Goal: Information Seeking & Learning: Learn about a topic

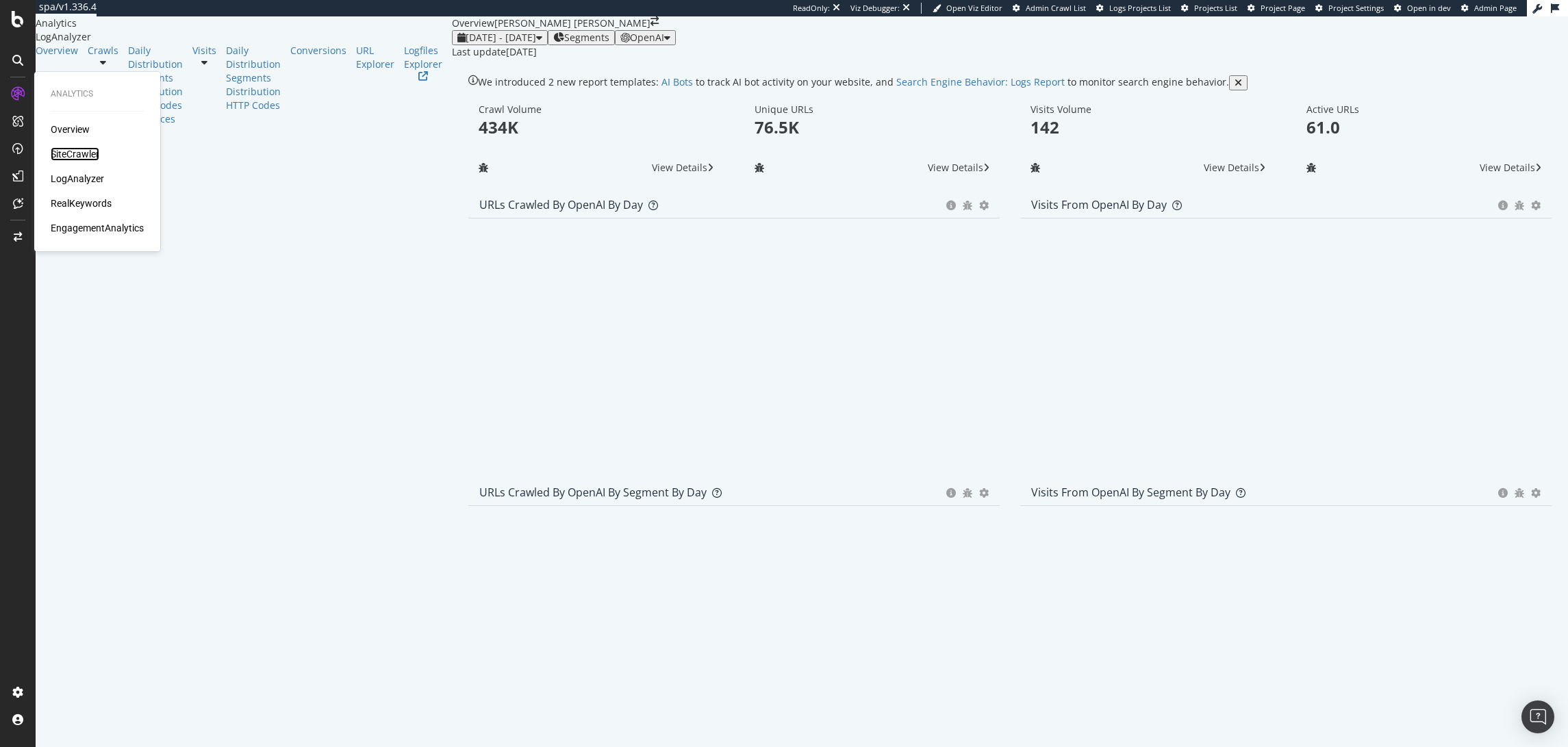
click at [72, 152] on div "SiteCrawler" at bounding box center [75, 154] width 48 height 14
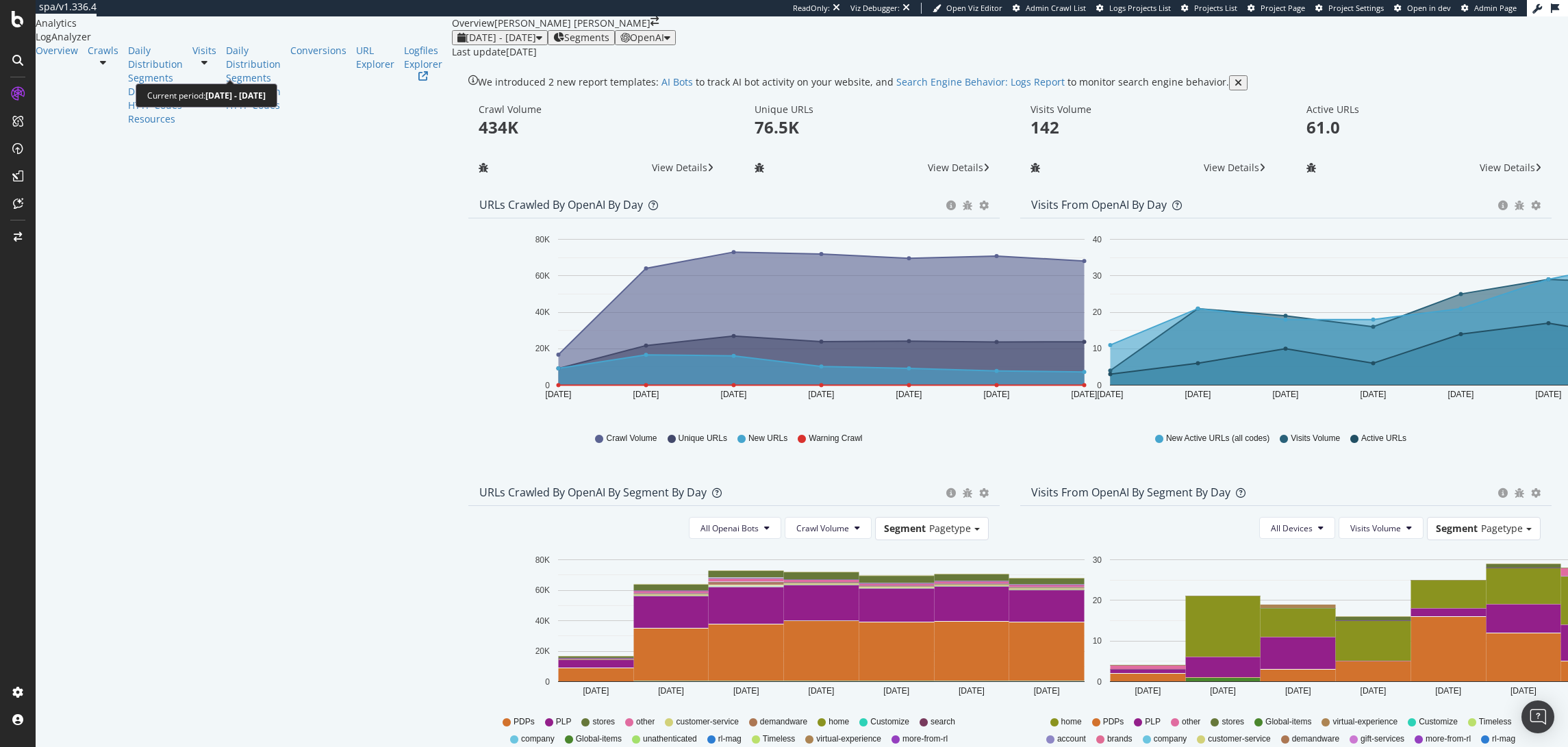
click at [458, 44] on div "2025 Aug. 12th - Aug. 18th" at bounding box center [500, 37] width 85 height 11
click at [507, 1] on div "ReadOnly: Viz Debugger: Open Viz Editor Admin Crawl List Logs Projects List Pro…" at bounding box center [832, 8] width 1472 height 16
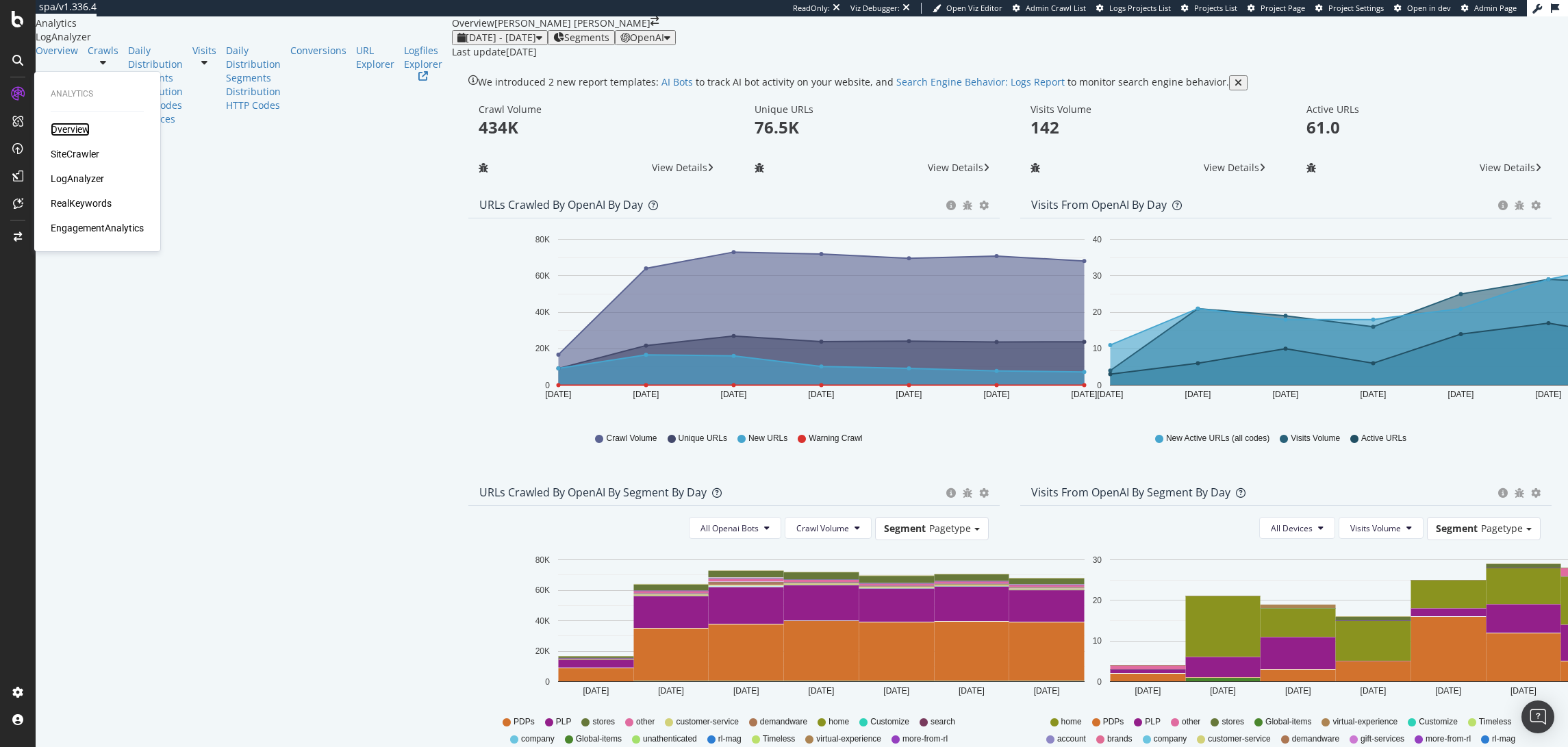
click at [70, 134] on div "Overview" at bounding box center [70, 130] width 39 height 14
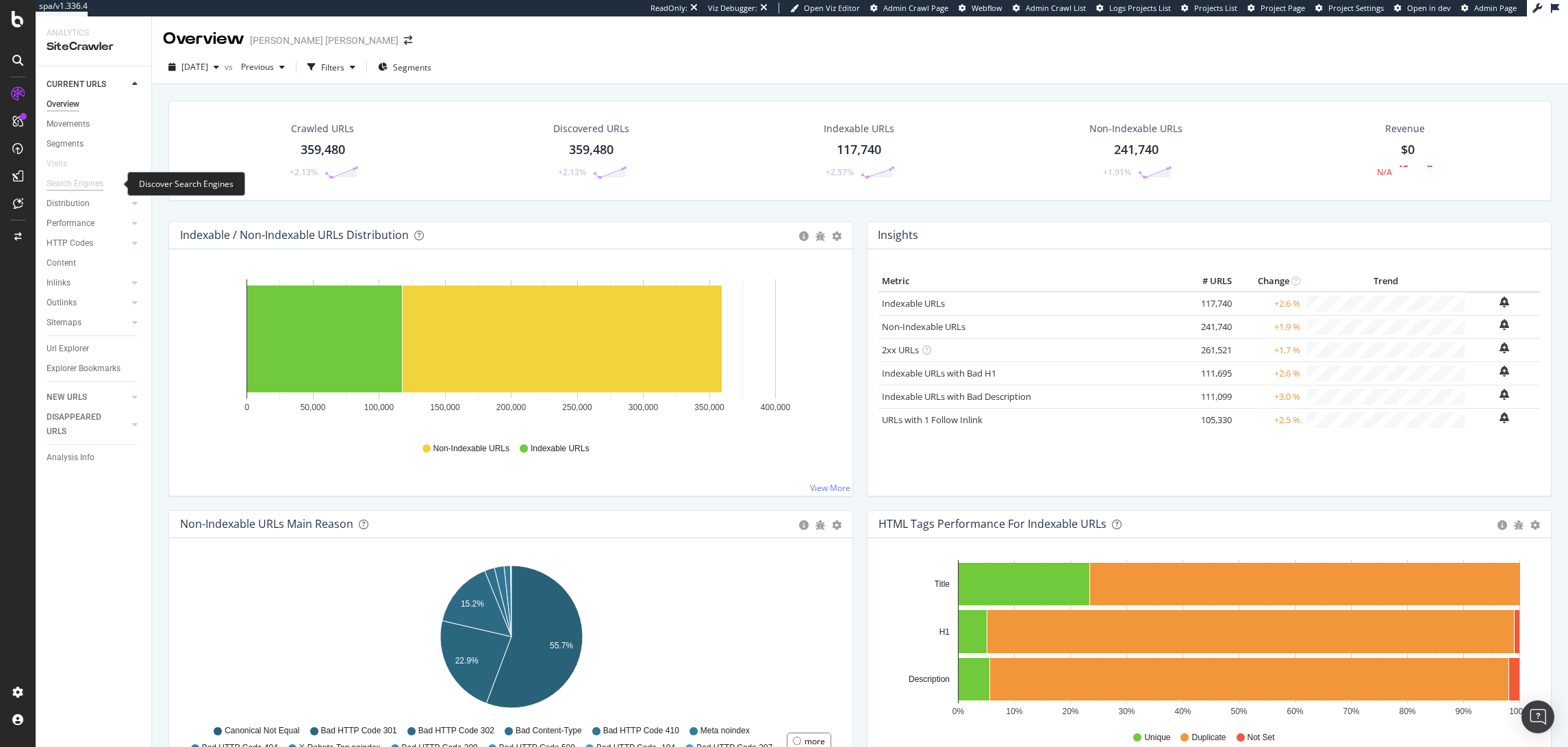
click at [90, 180] on div "Search Engines" at bounding box center [75, 184] width 57 height 15
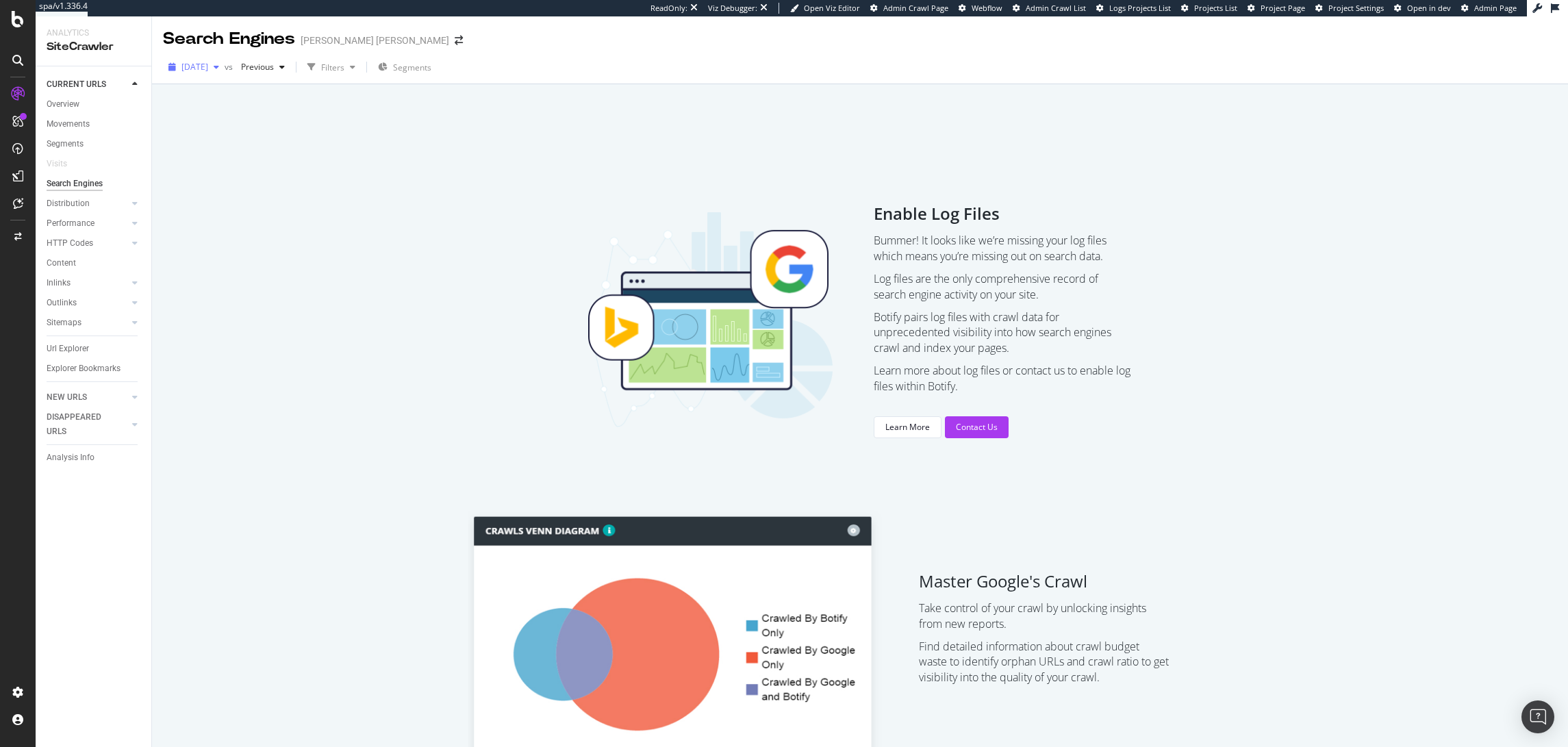
click at [208, 68] on span "[DATE]" at bounding box center [196, 67] width 27 height 12
click at [438, 161] on div "Enable Log Files Bummer! It looks like we’re missing your log files which means…" at bounding box center [859, 320] width 1383 height 343
click at [208, 72] on span "[DATE]" at bounding box center [196, 67] width 27 height 12
click at [74, 102] on div "Overview" at bounding box center [63, 104] width 33 height 15
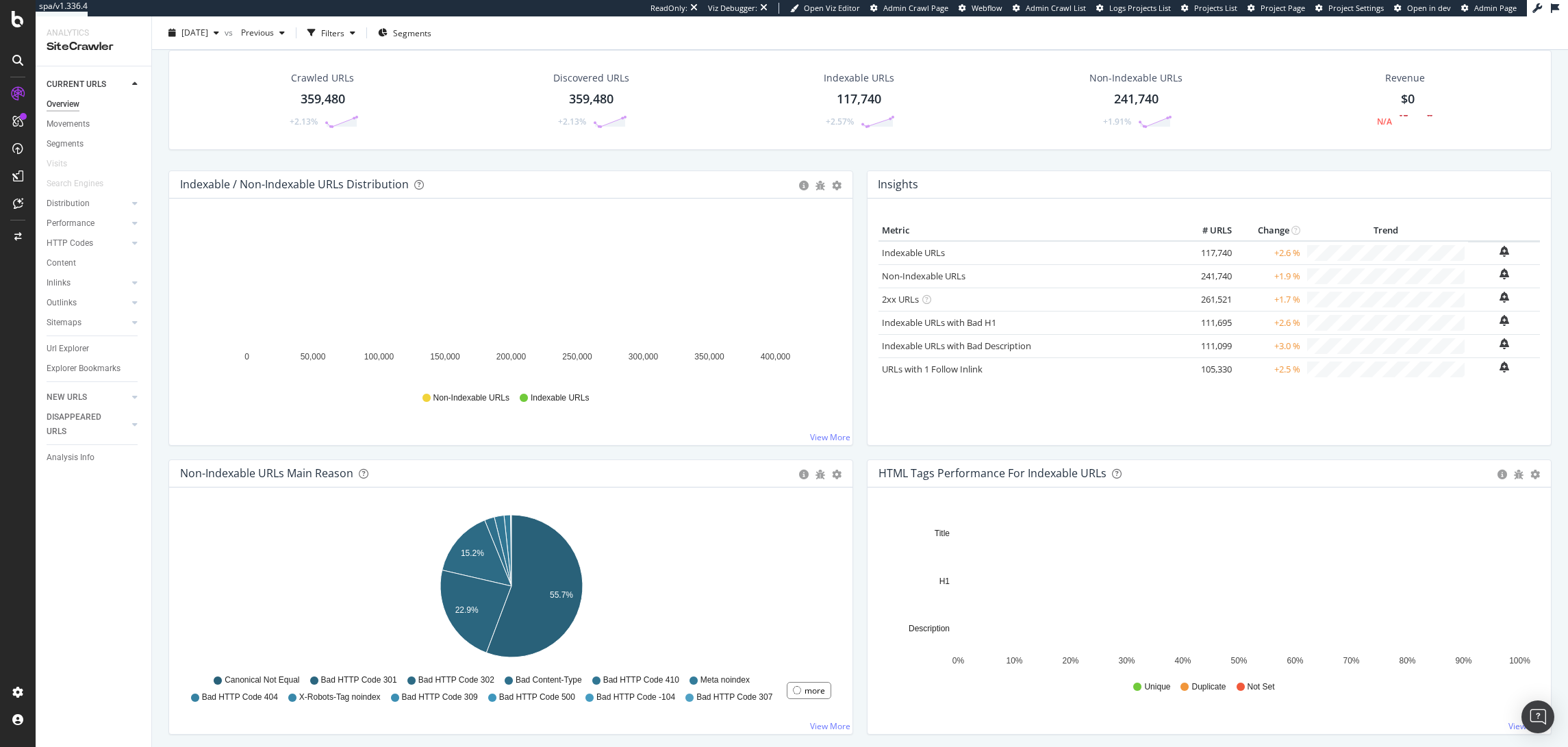
scroll to position [49, 0]
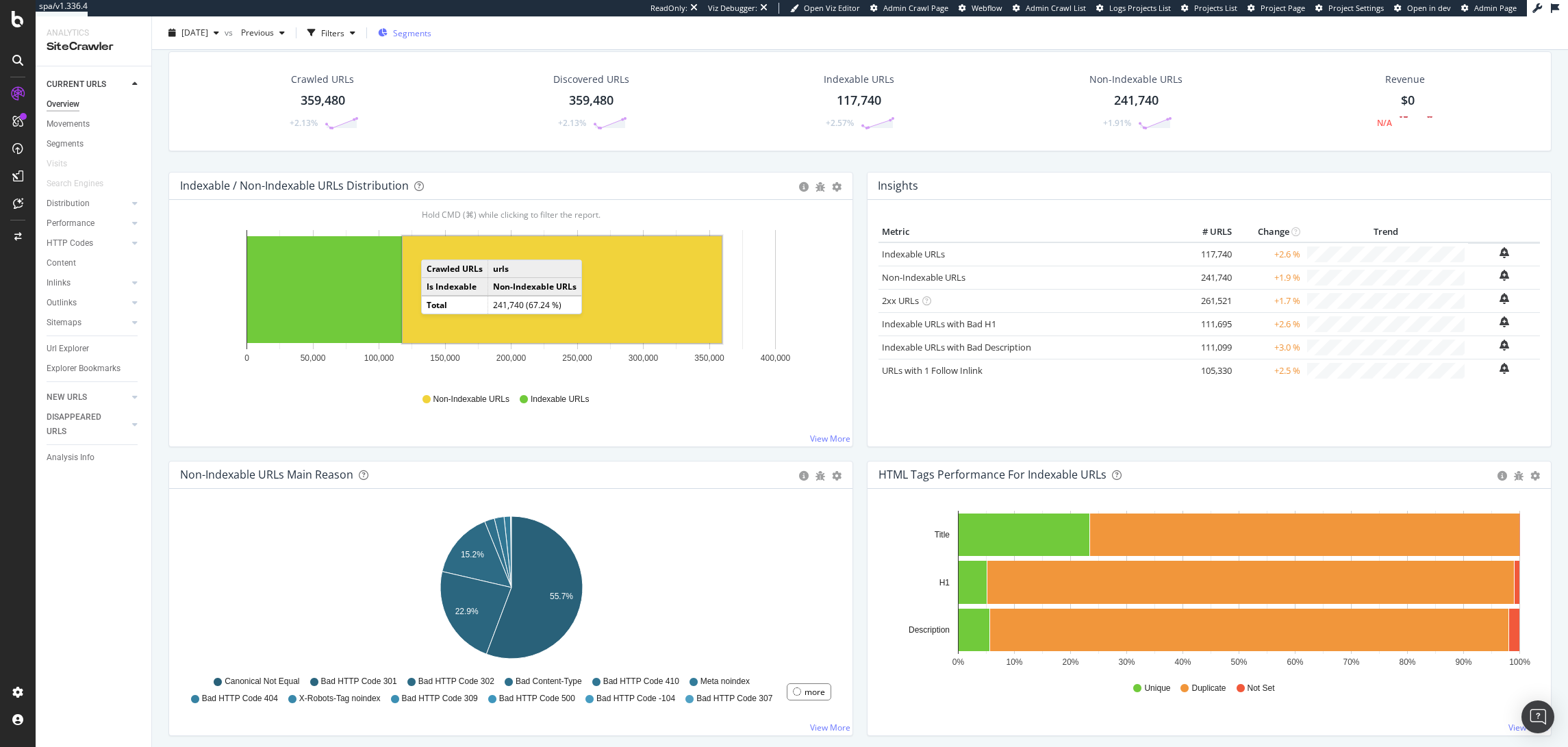
click at [432, 40] on div "Segments" at bounding box center [405, 32] width 53 height 20
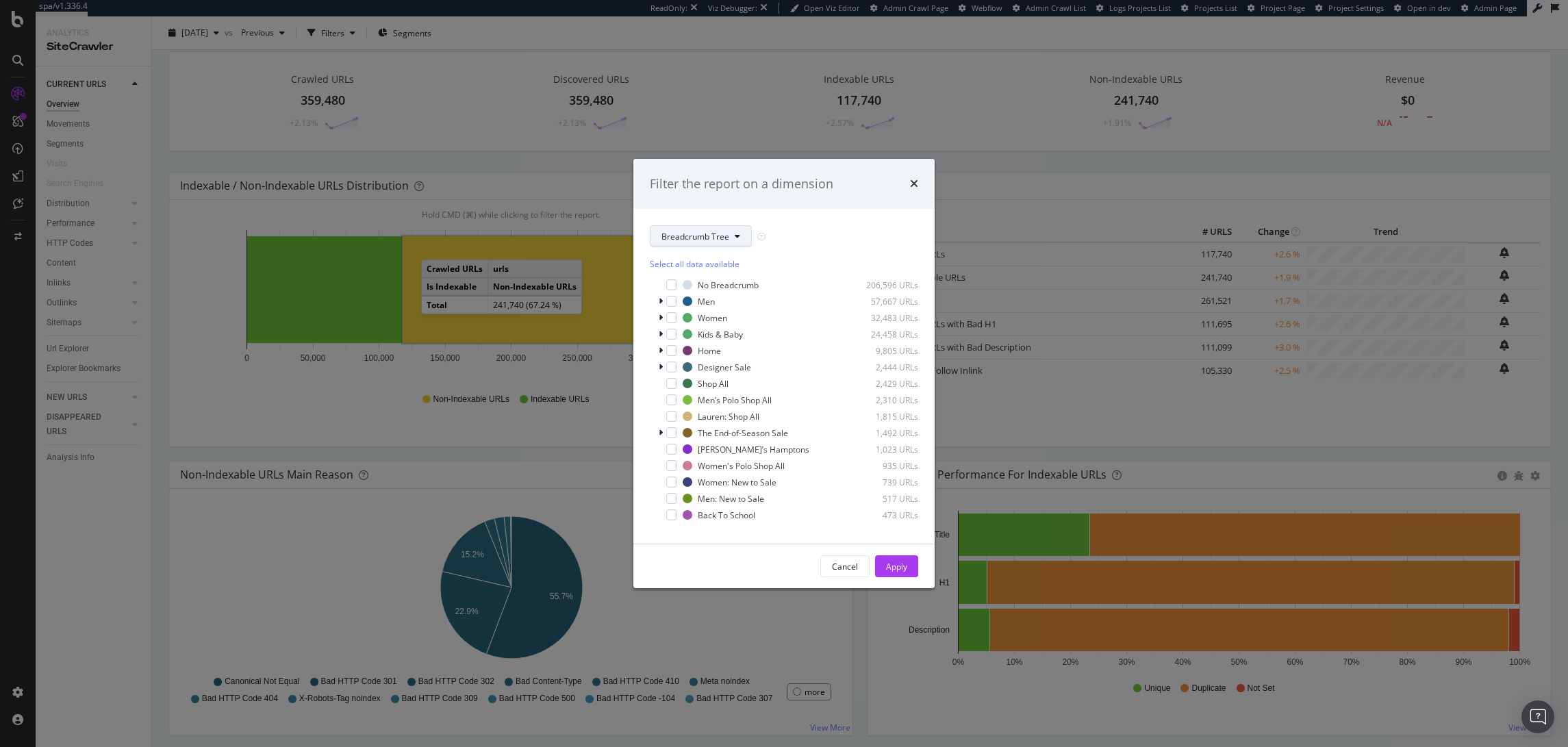
click at [698, 240] on span "Breadcrumb Tree" at bounding box center [696, 236] width 68 height 12
click at [697, 285] on span "pagetype" at bounding box center [706, 285] width 88 height 13
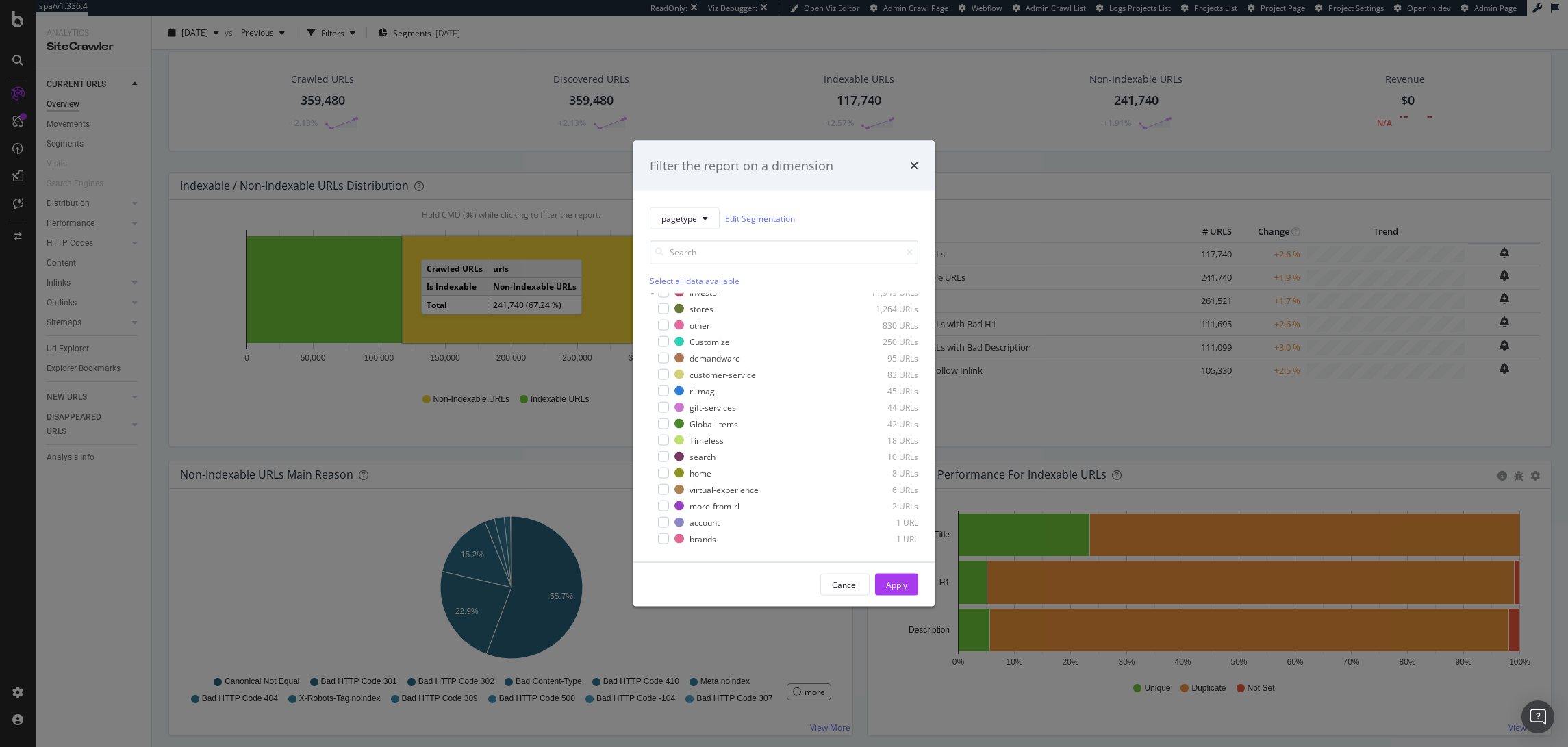
scroll to position [0, 0]
click at [912, 171] on div "times" at bounding box center [914, 165] width 8 height 17
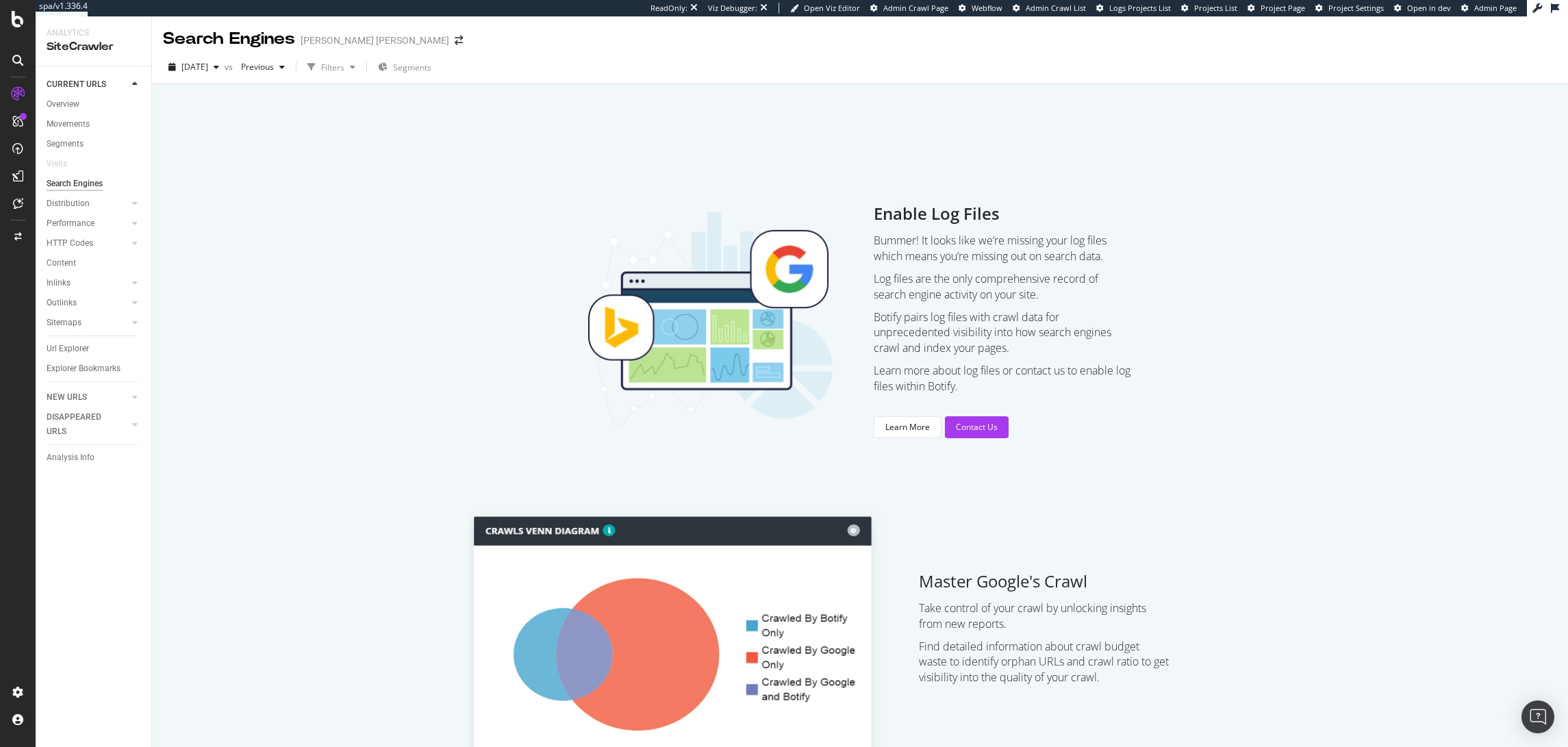
scroll to position [52, 0]
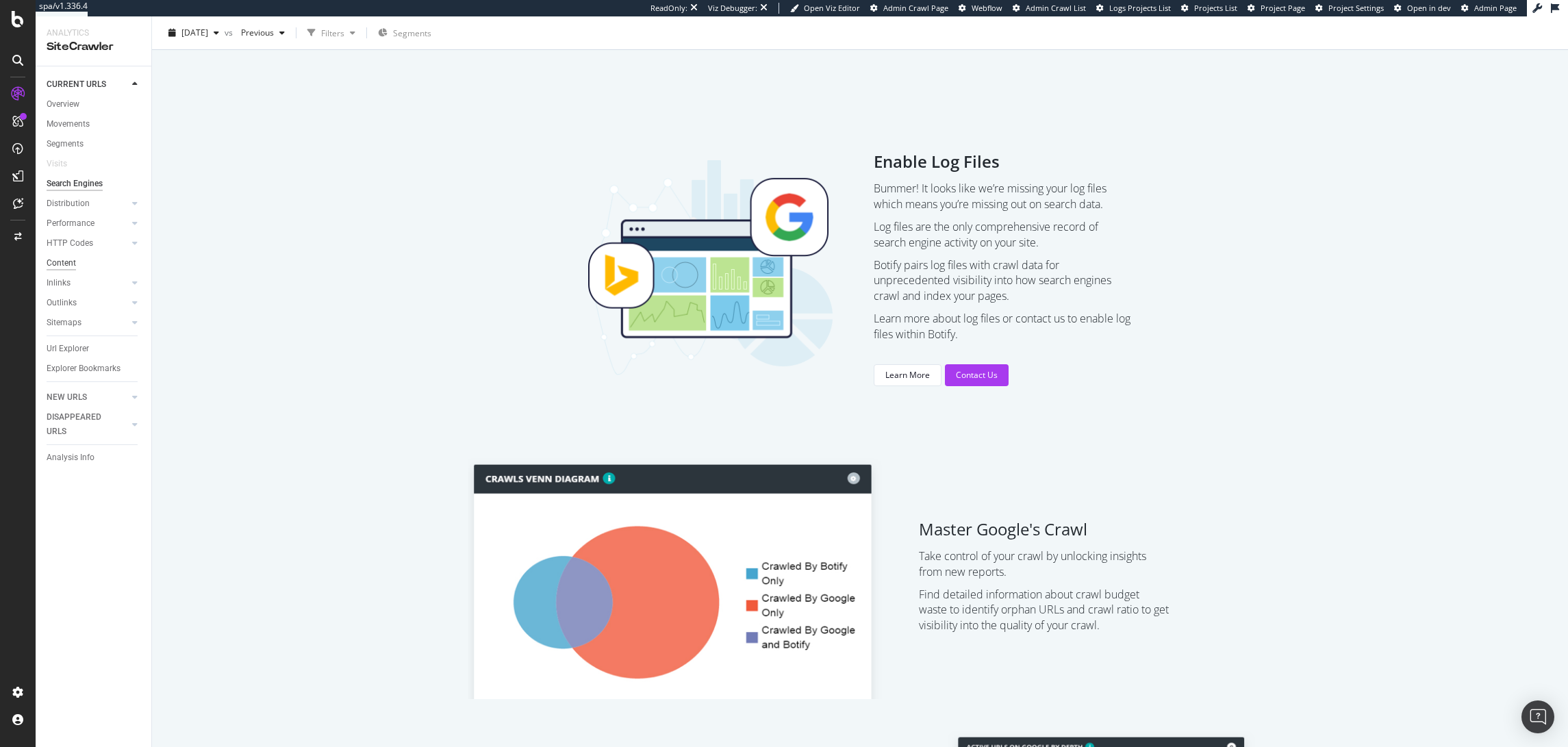
click at [66, 267] on div "Content" at bounding box center [61, 263] width 29 height 15
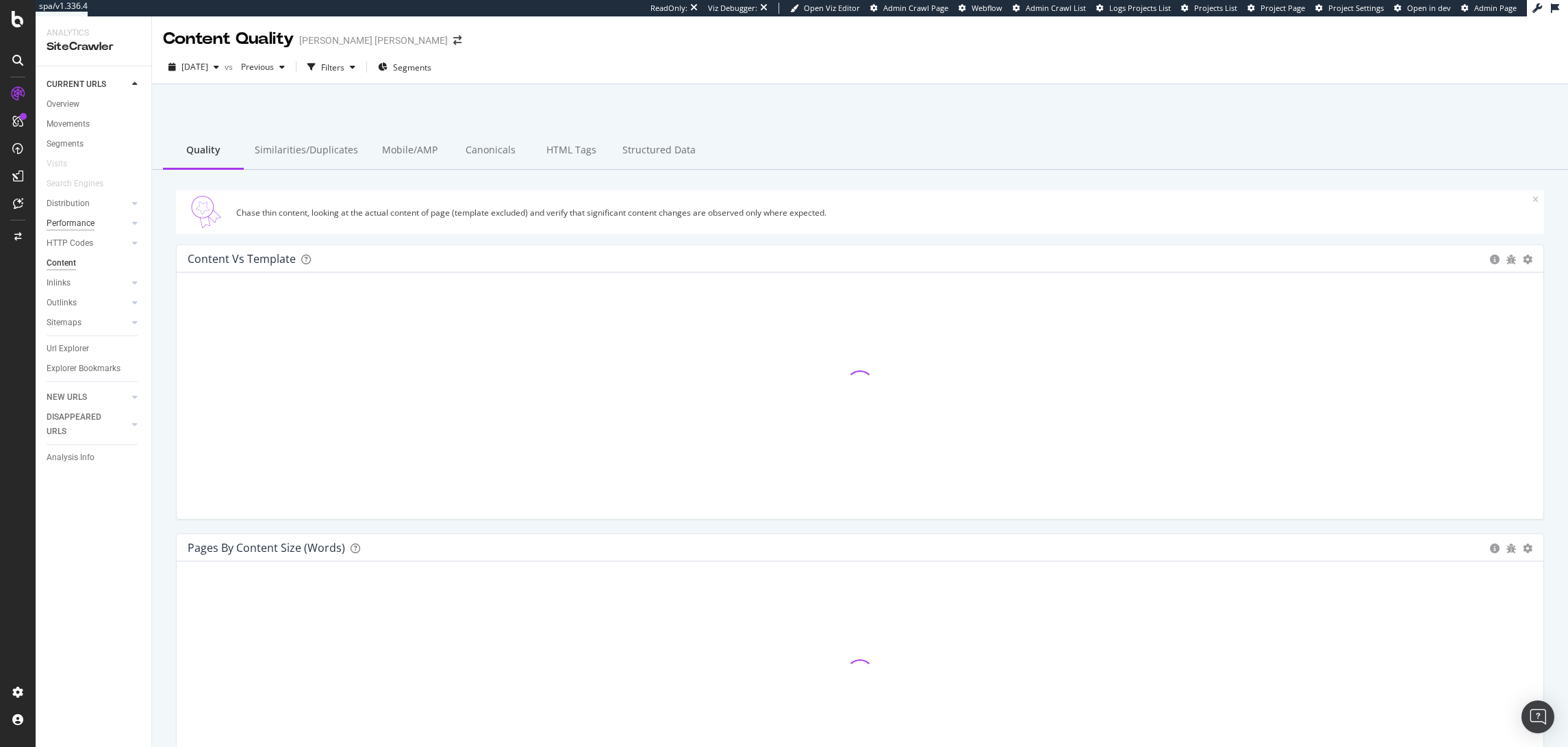
click at [68, 228] on div "Performance" at bounding box center [71, 224] width 48 height 15
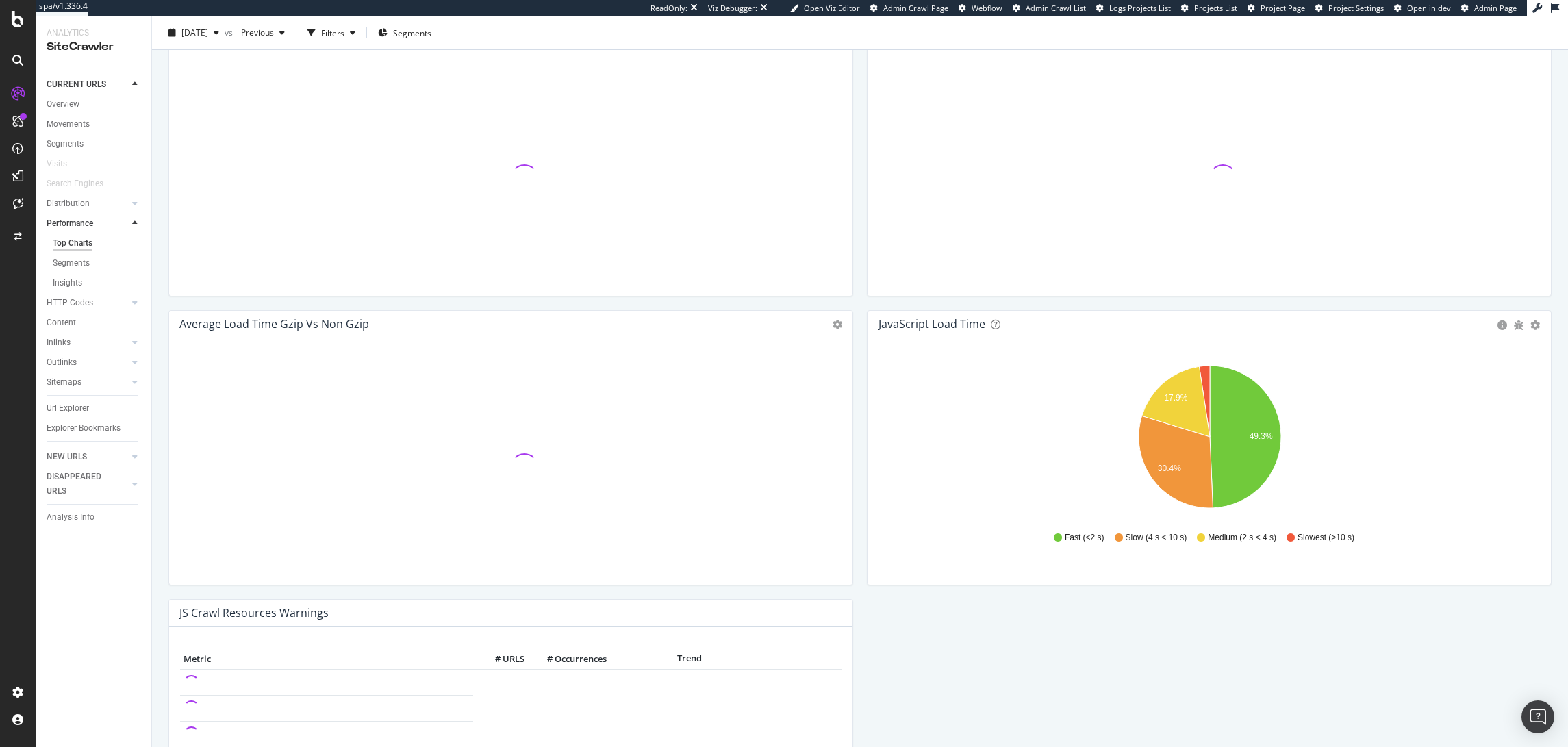
scroll to position [825, 0]
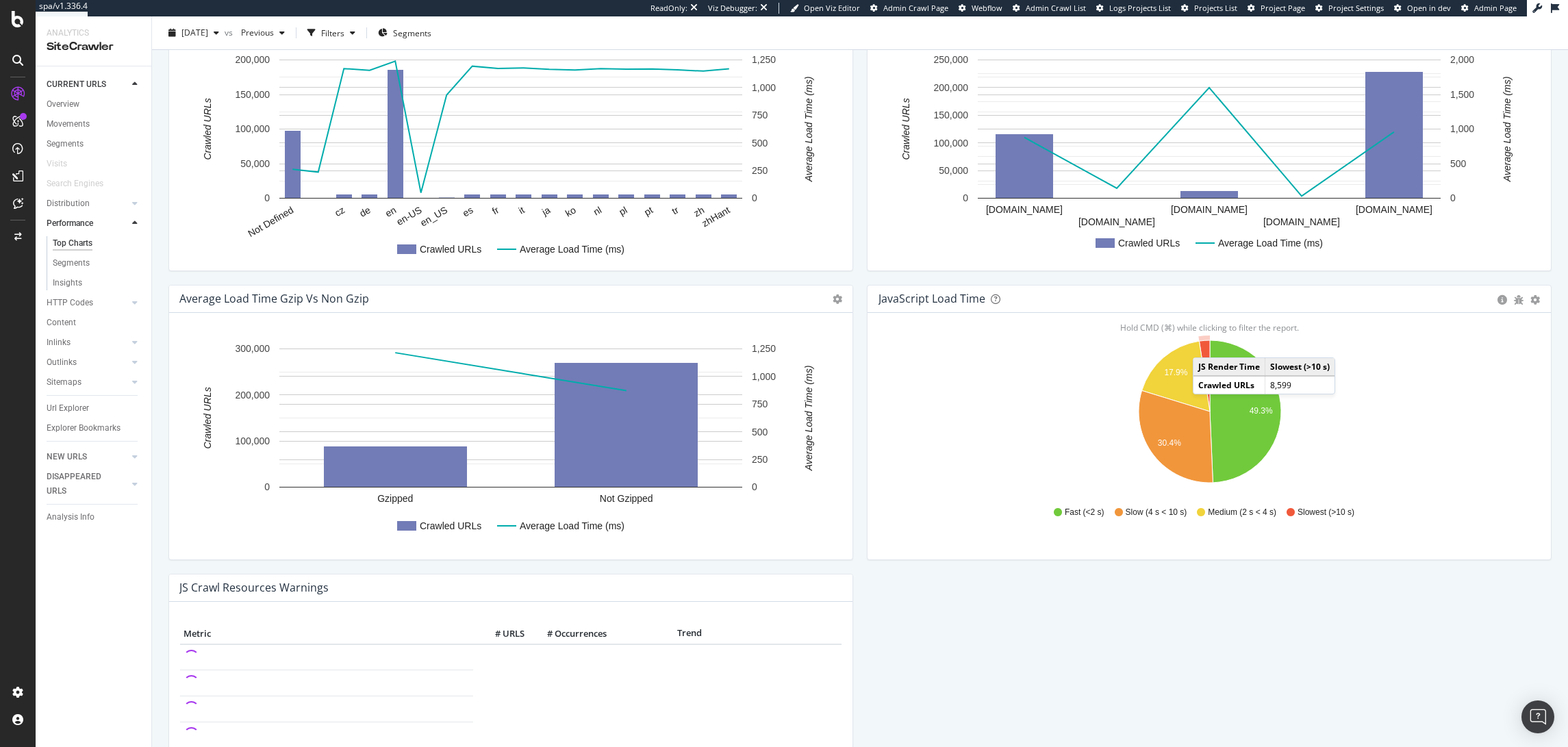
click at [1207, 344] on icon "A chart." at bounding box center [1204, 376] width 11 height 72
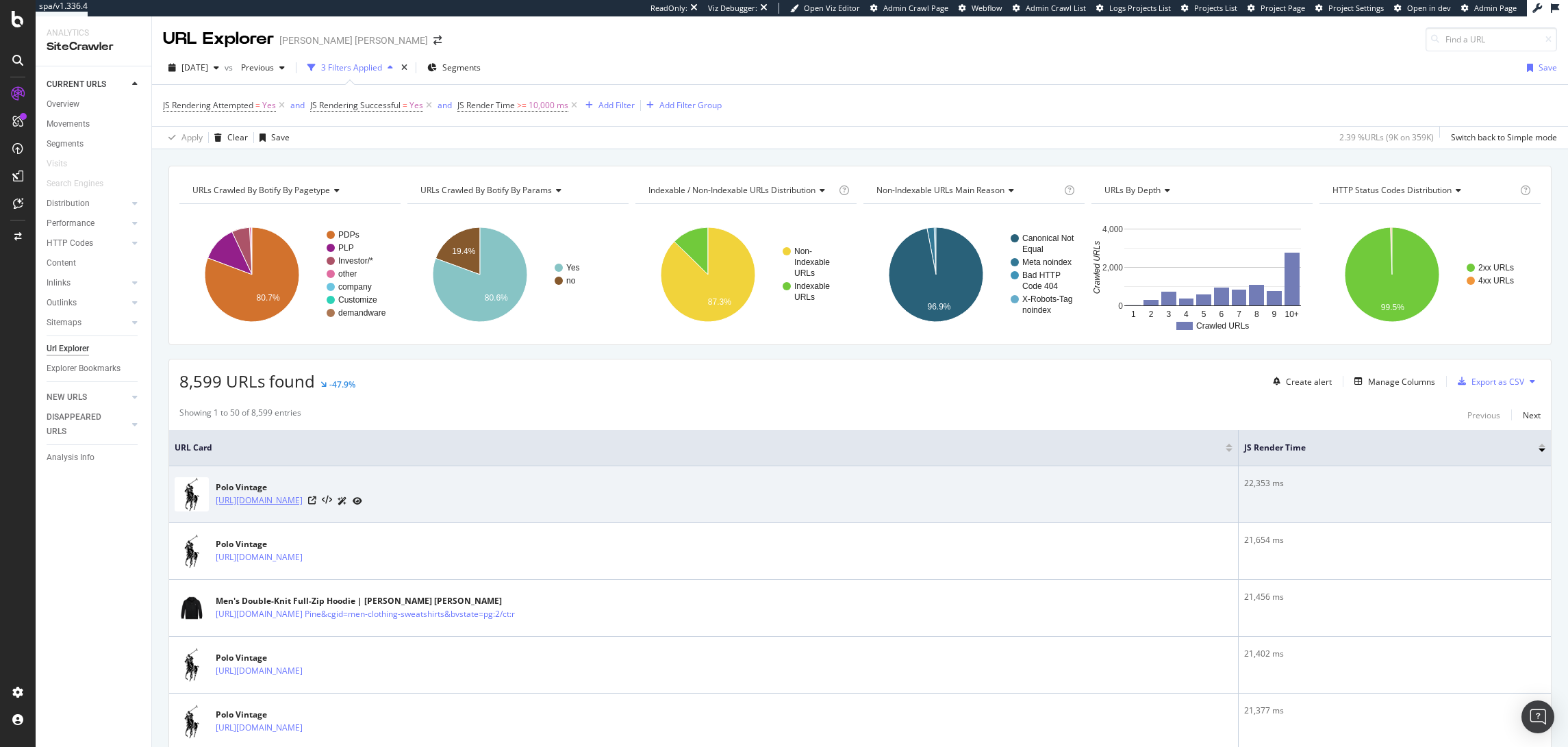
click at [303, 497] on link "[URL][DOMAIN_NAME]" at bounding box center [259, 500] width 87 height 14
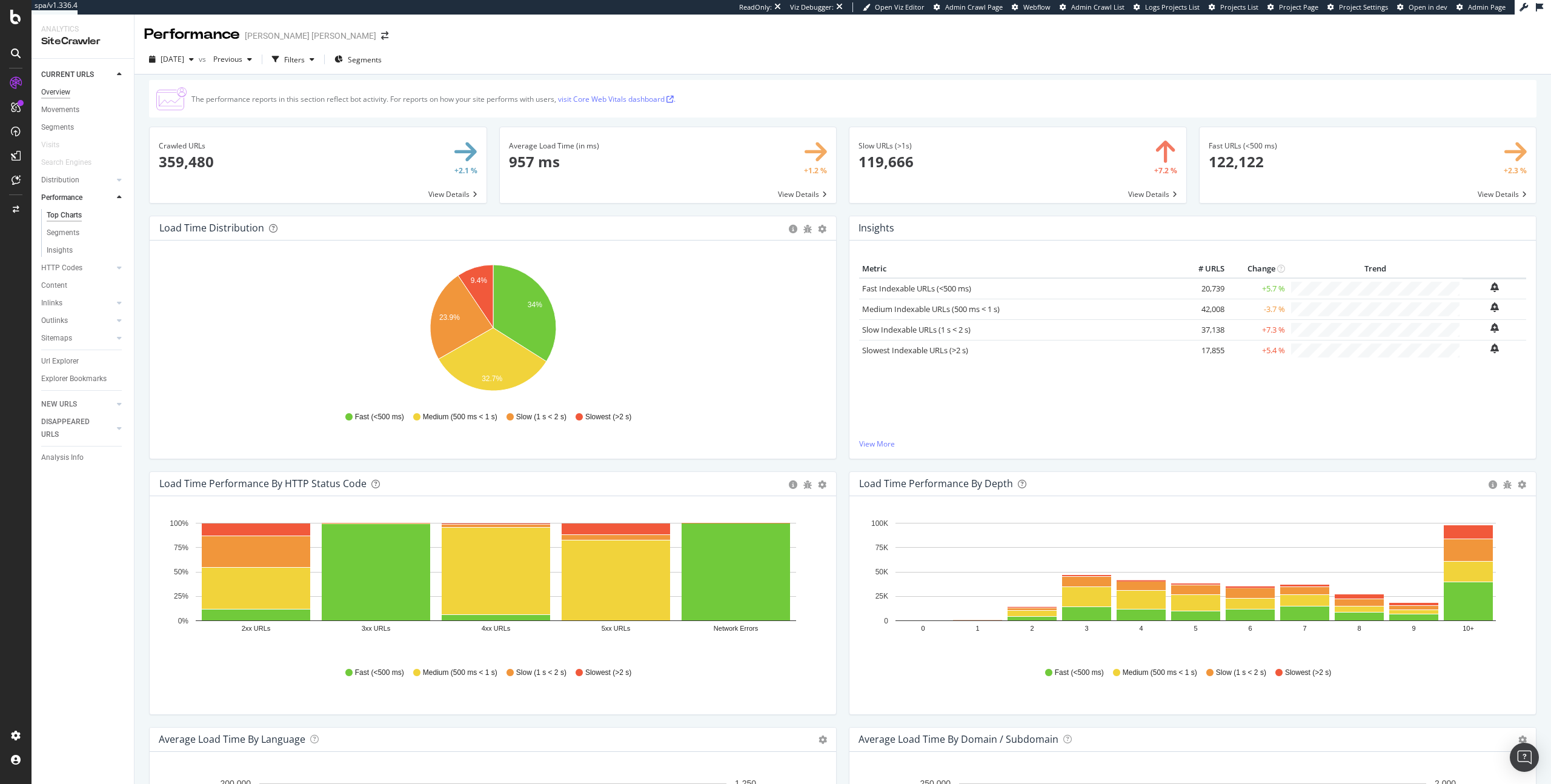
click at [68, 86] on div "Overview" at bounding box center [56, 92] width 29 height 13
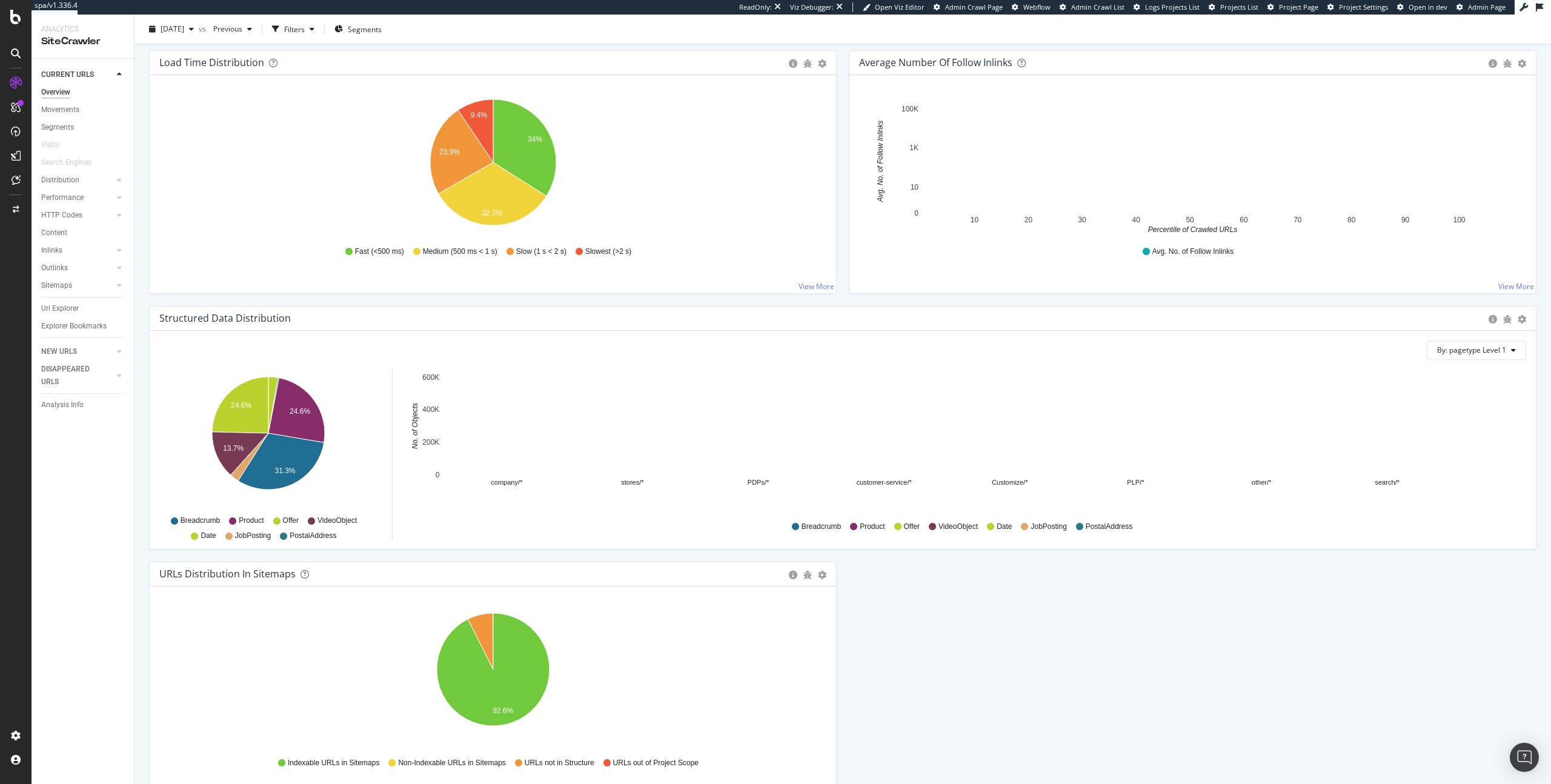
scroll to position [988, 0]
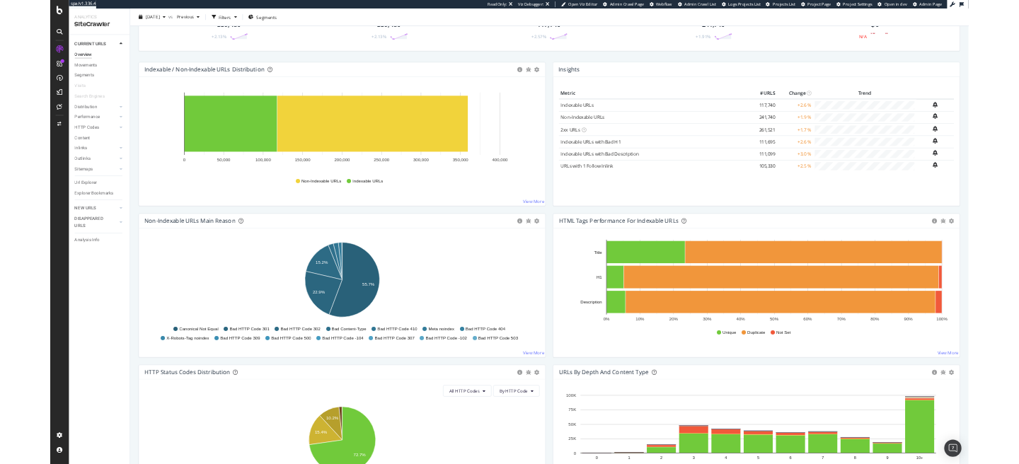
scroll to position [0, 0]
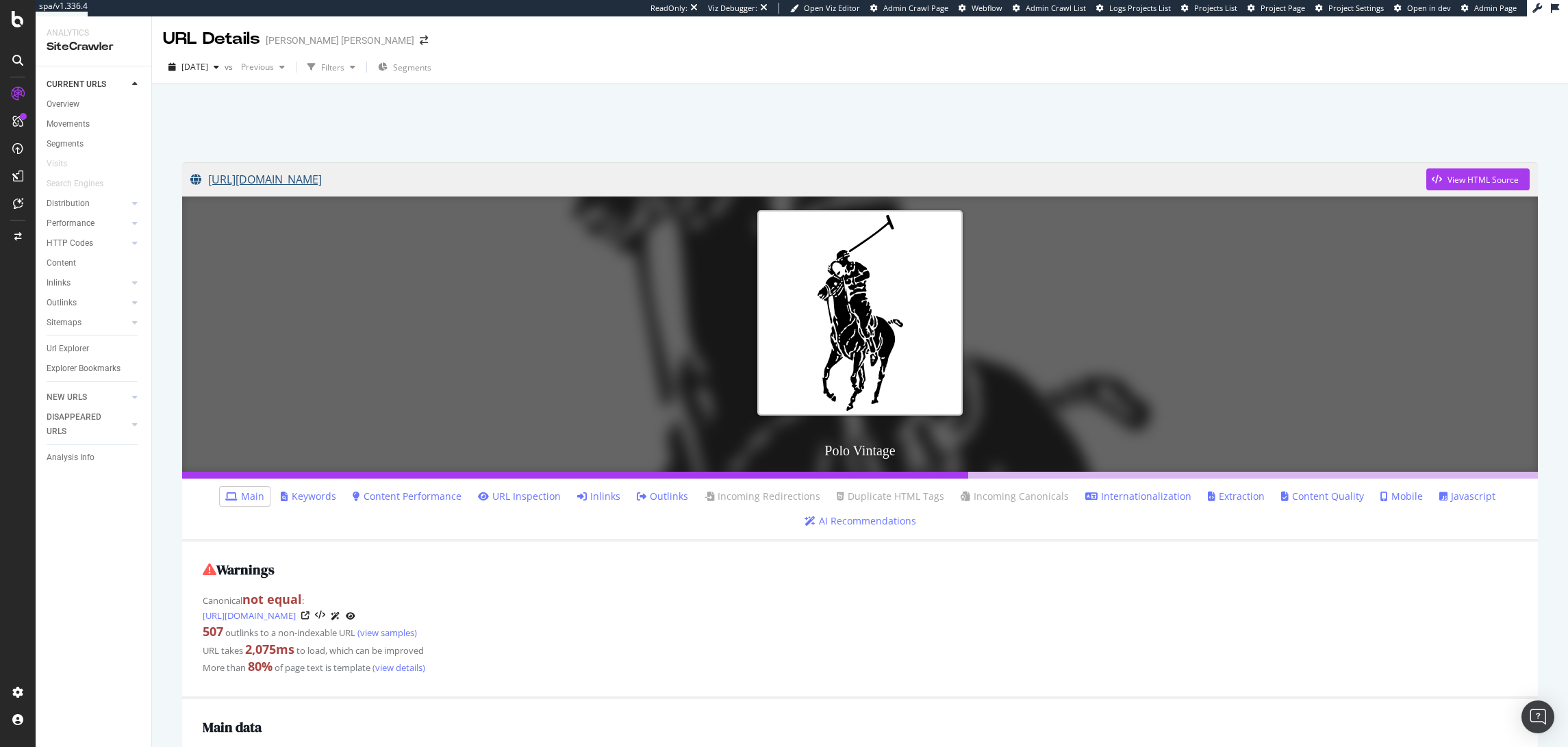
click at [976, 189] on link "[URL][DOMAIN_NAME]" at bounding box center [808, 179] width 1236 height 34
